Goal: Information Seeking & Learning: Learn about a topic

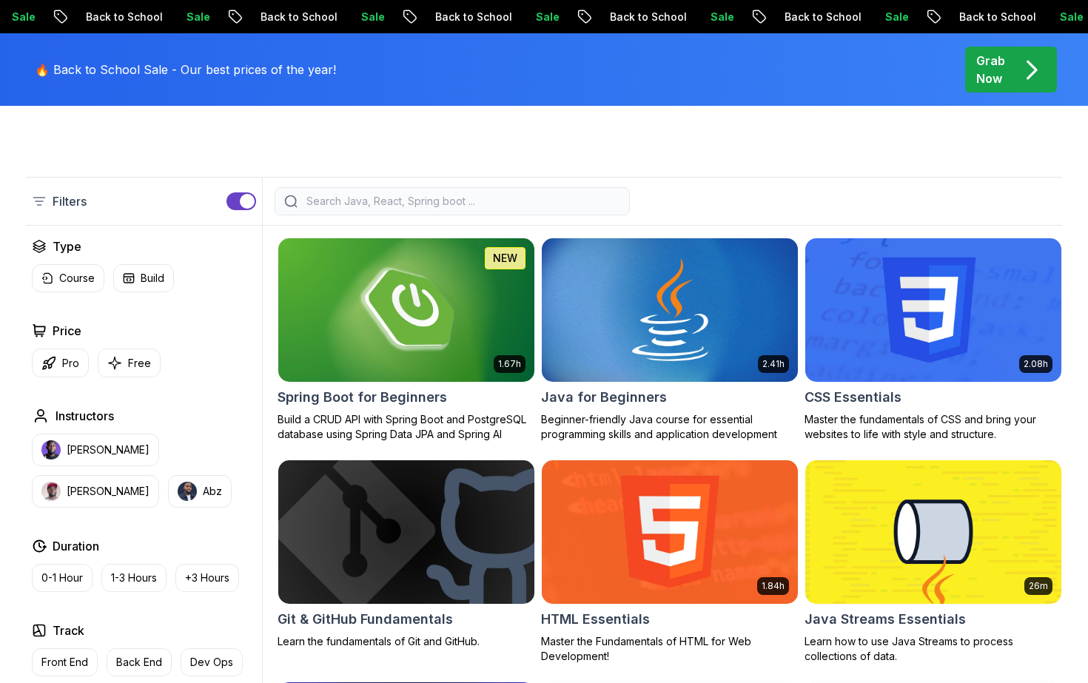
scroll to position [347, 0]
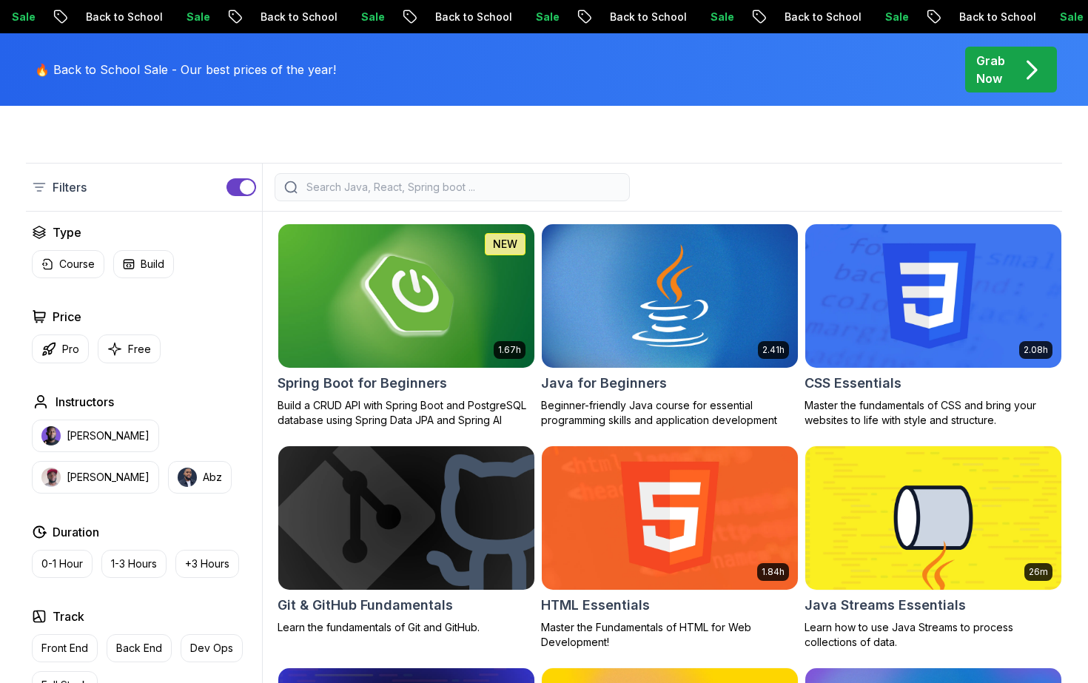
click at [352, 182] on input "search" at bounding box center [462, 187] width 317 height 15
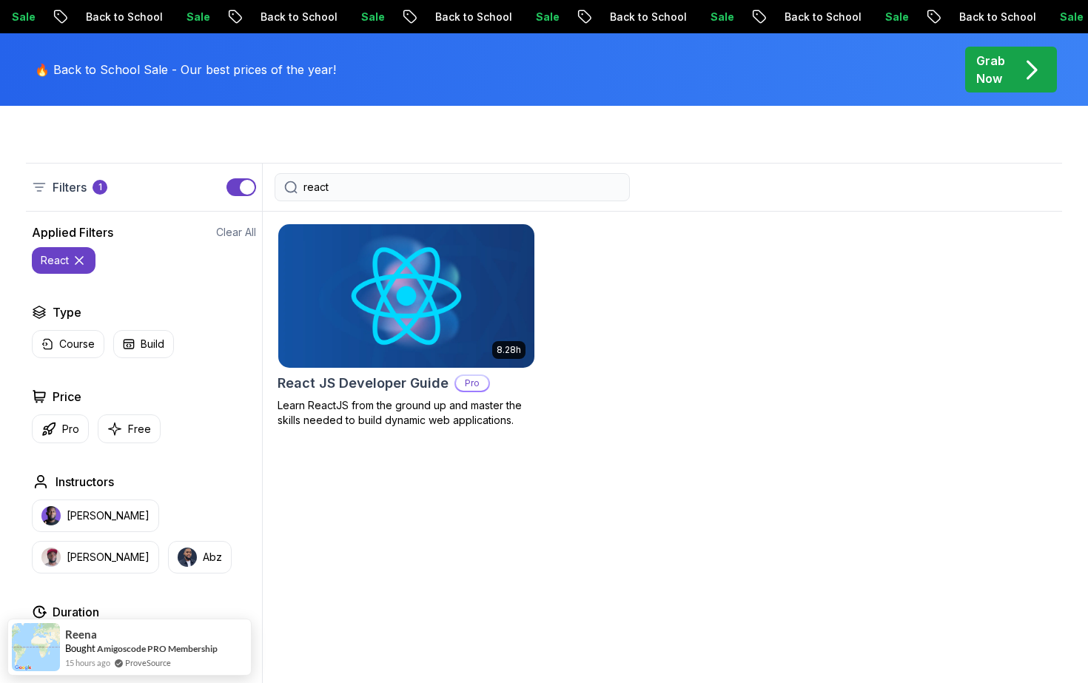
type input "react"
click at [408, 299] on img at bounding box center [406, 296] width 269 height 150
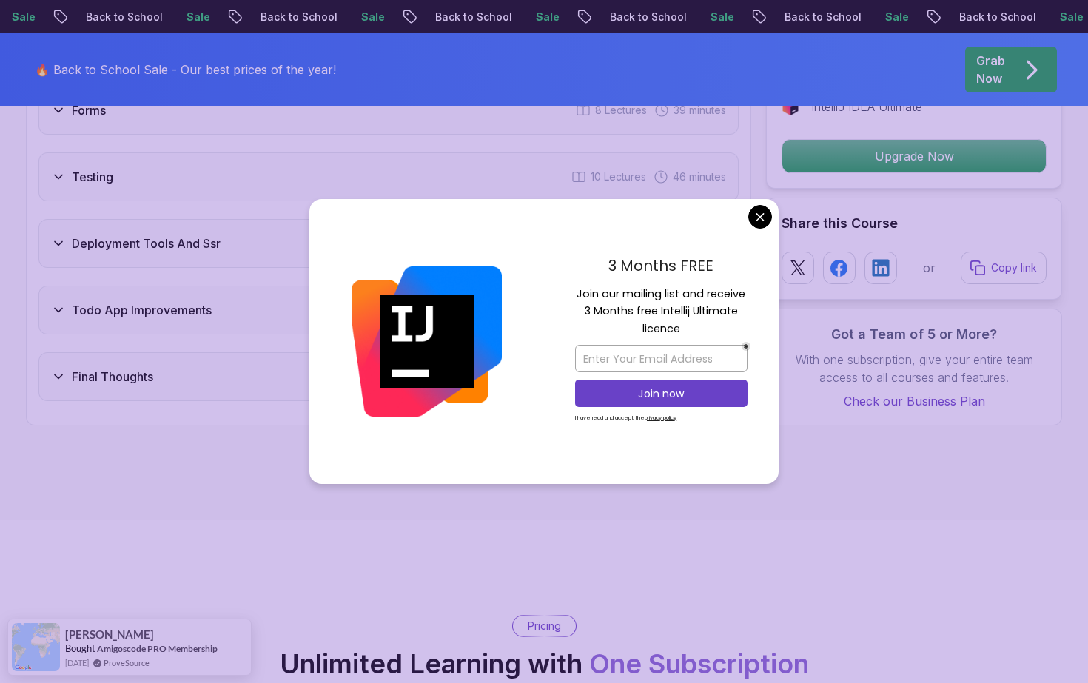
scroll to position [2942, 0]
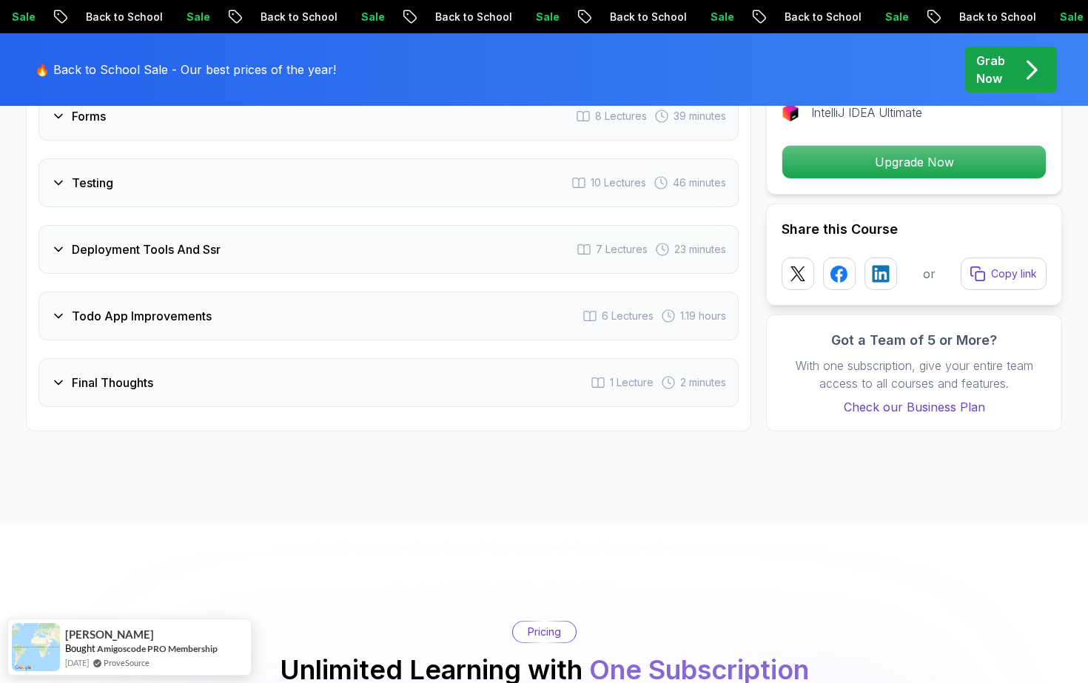
click at [764, 212] on body "Sale Back to School Sale Back to School Sale Back to School Sale Back to School…" at bounding box center [544, 321] width 1088 height 6527
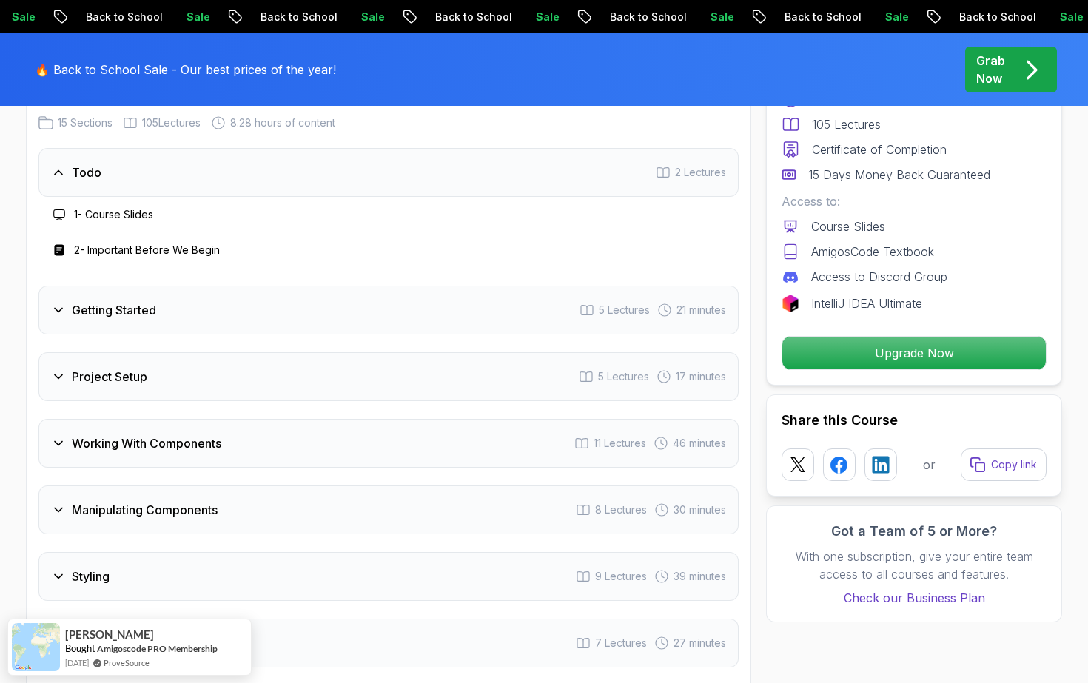
scroll to position [2147, 0]
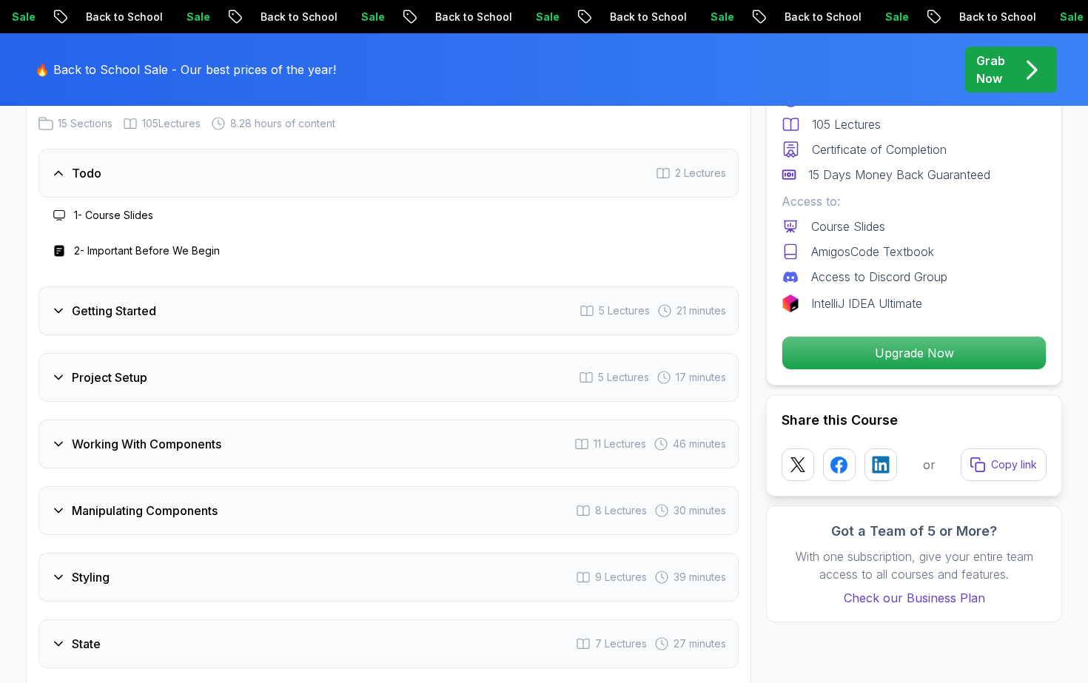
click at [99, 183] on div "Todo 2 Lectures" at bounding box center [389, 173] width 700 height 49
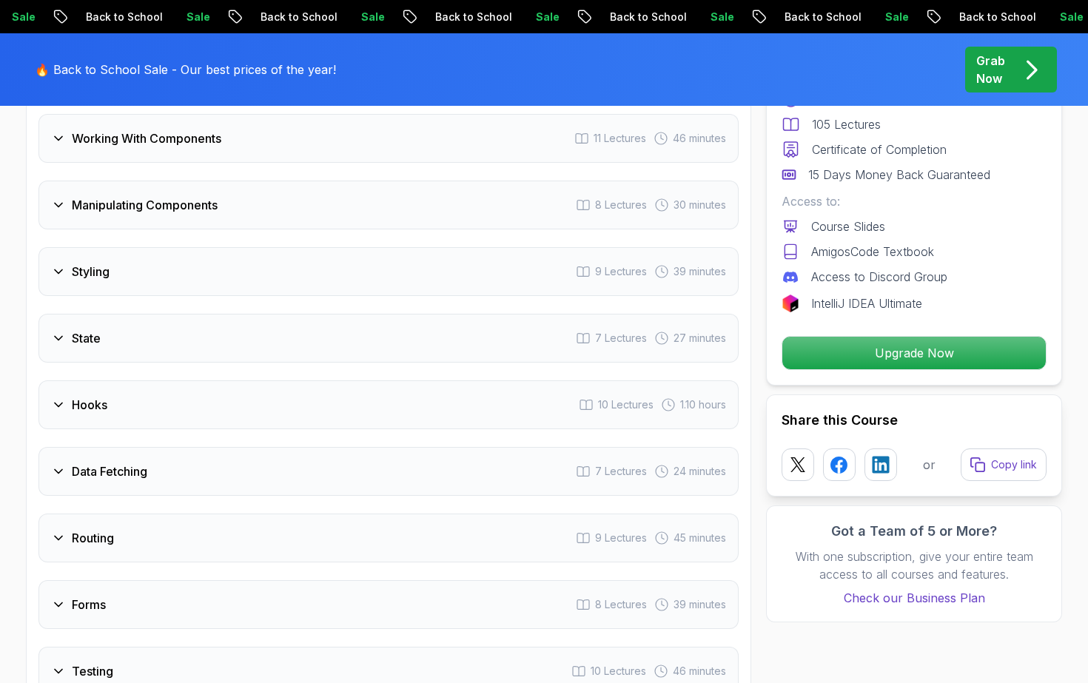
scroll to position [2383, 0]
click at [164, 295] on div "Styling 9 Lectures 39 minutes" at bounding box center [389, 271] width 700 height 49
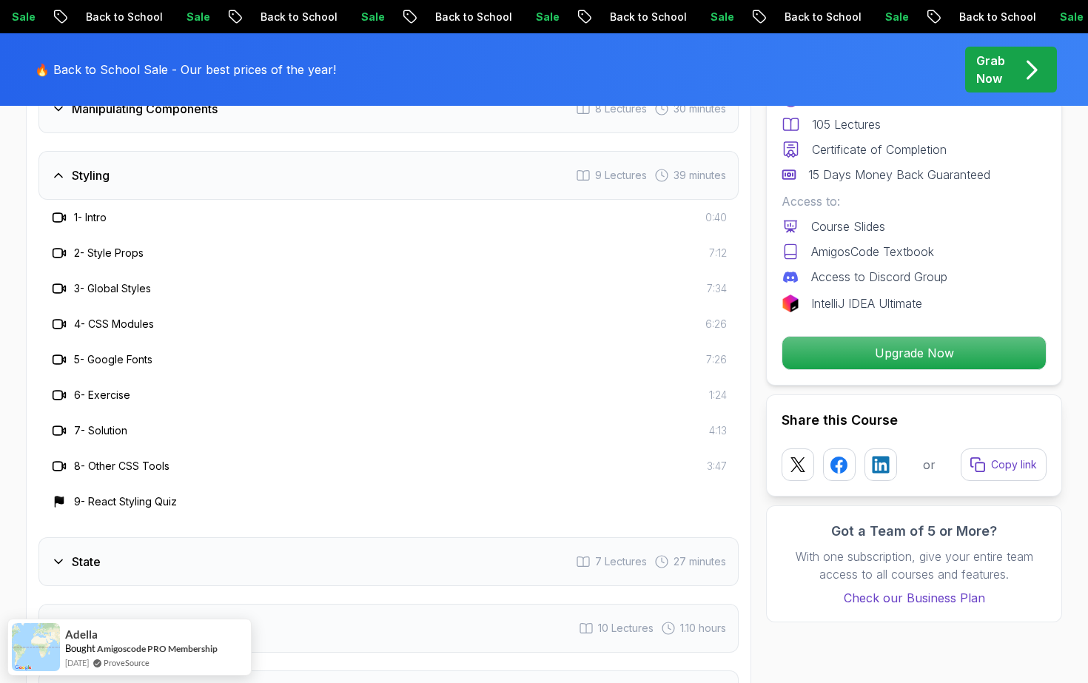
scroll to position [2476, 0]
click at [145, 195] on div "Styling 9 Lectures 39 minutes" at bounding box center [389, 177] width 700 height 49
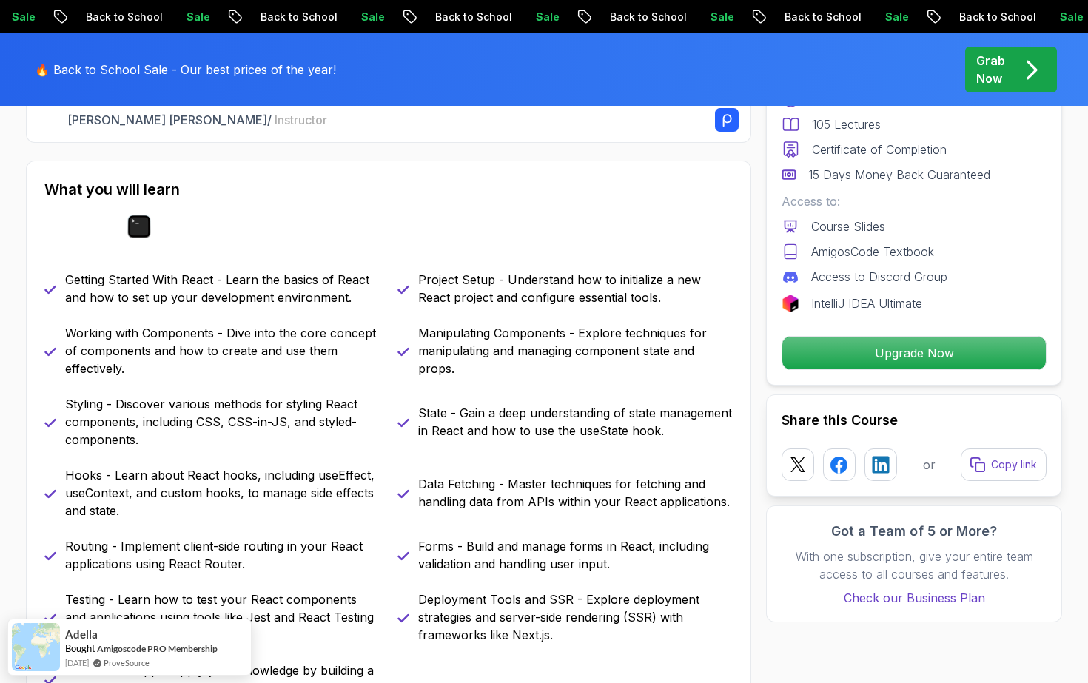
scroll to position [214, 0]
